Goal: Find specific page/section: Find specific page/section

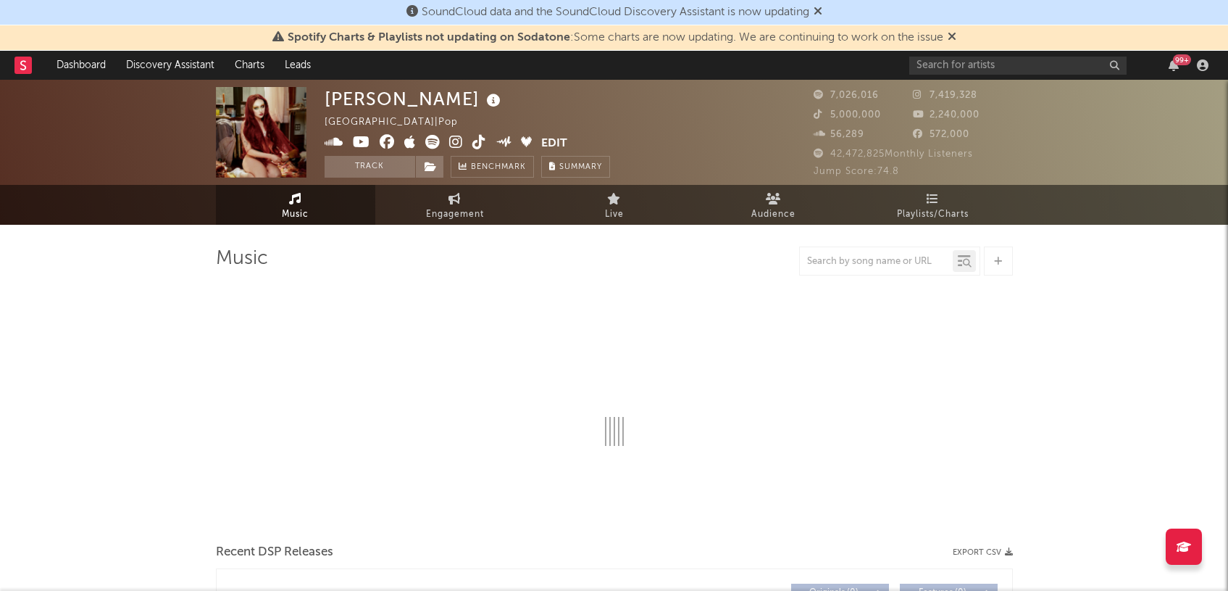
select select "6m"
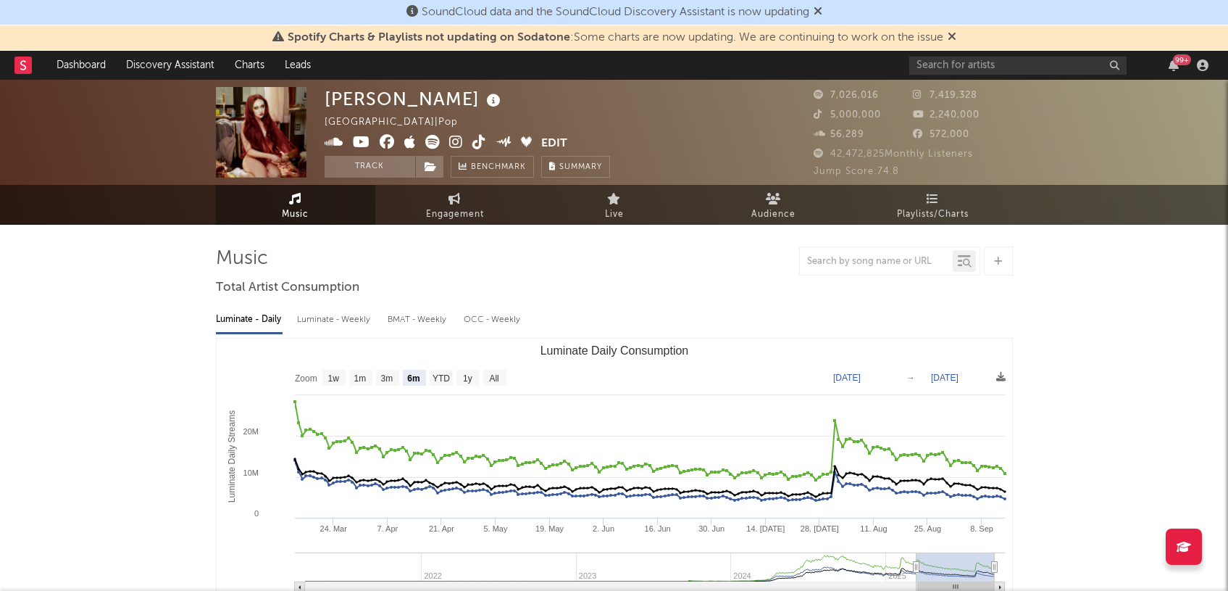
click at [27, 69] on rect at bounding box center [22, 65] width 17 height 17
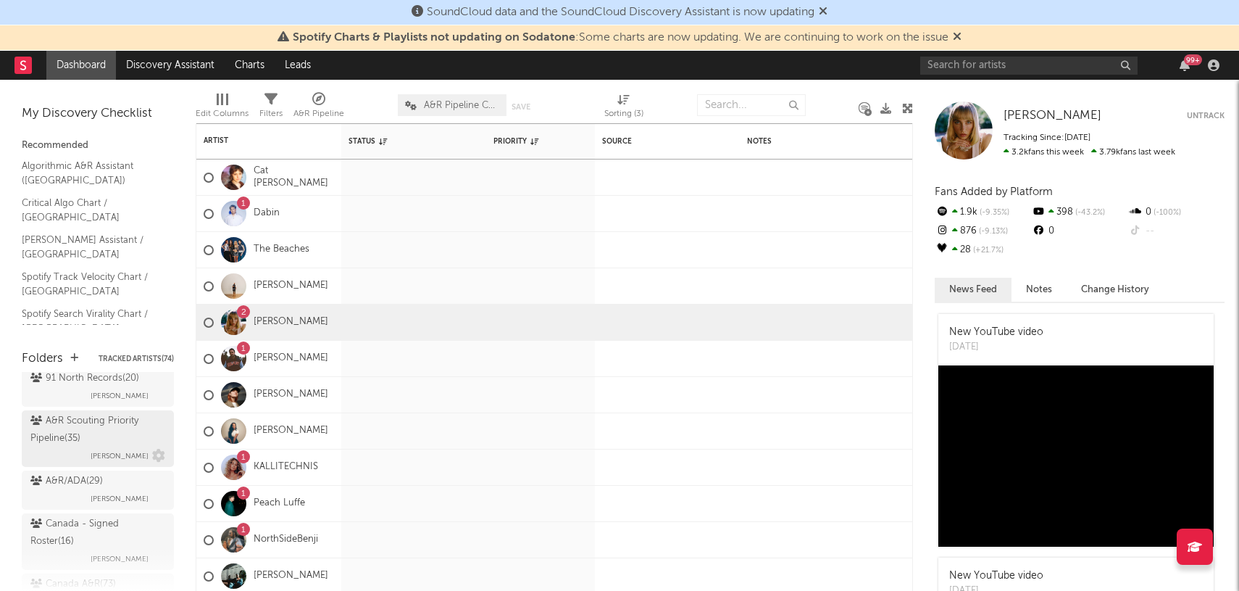
scroll to position [122, 0]
click at [92, 438] on span "[PERSON_NAME]" at bounding box center [120, 433] width 58 height 17
